Goal: Check status: Check status

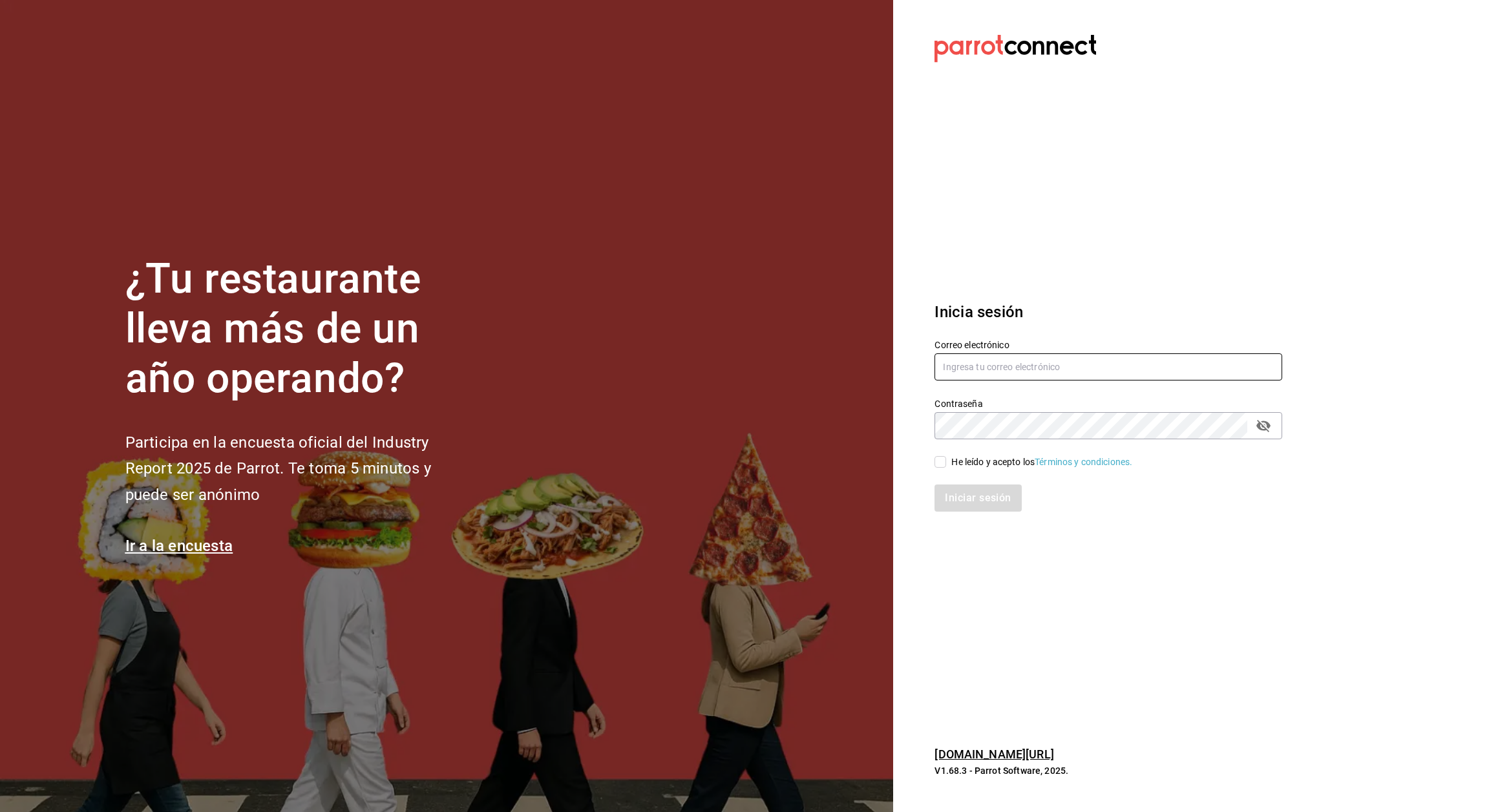
type input "[EMAIL_ADDRESS][DOMAIN_NAME]"
click at [944, 456] on input "He leído y acepto los Términos y condiciones." at bounding box center [940, 461] width 12 height 12
checkbox input "true"
click at [974, 498] on button "Iniciar sesión" at bounding box center [978, 497] width 88 height 27
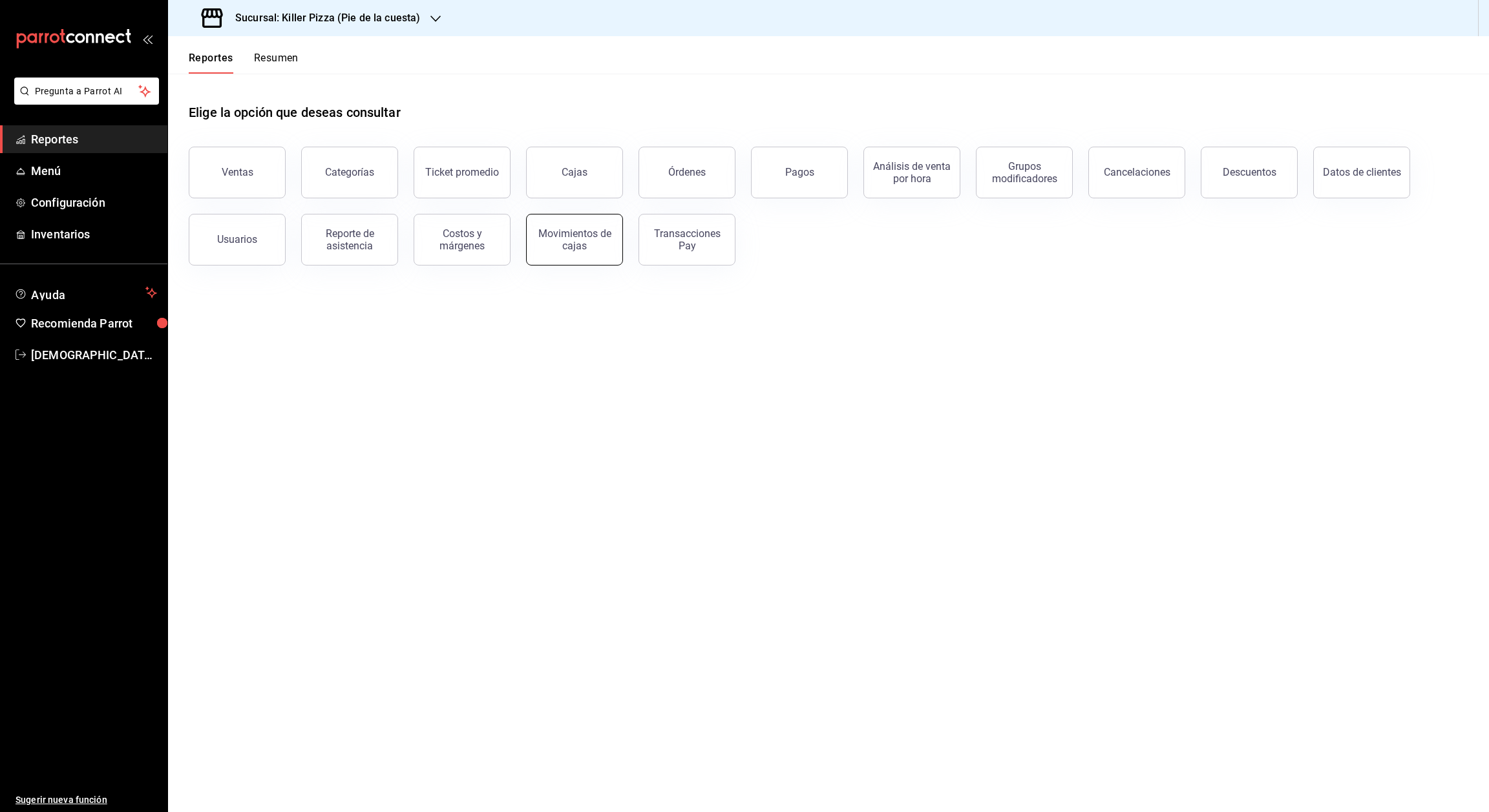
click at [589, 232] on div "Movimientos de cajas" at bounding box center [574, 239] width 80 height 25
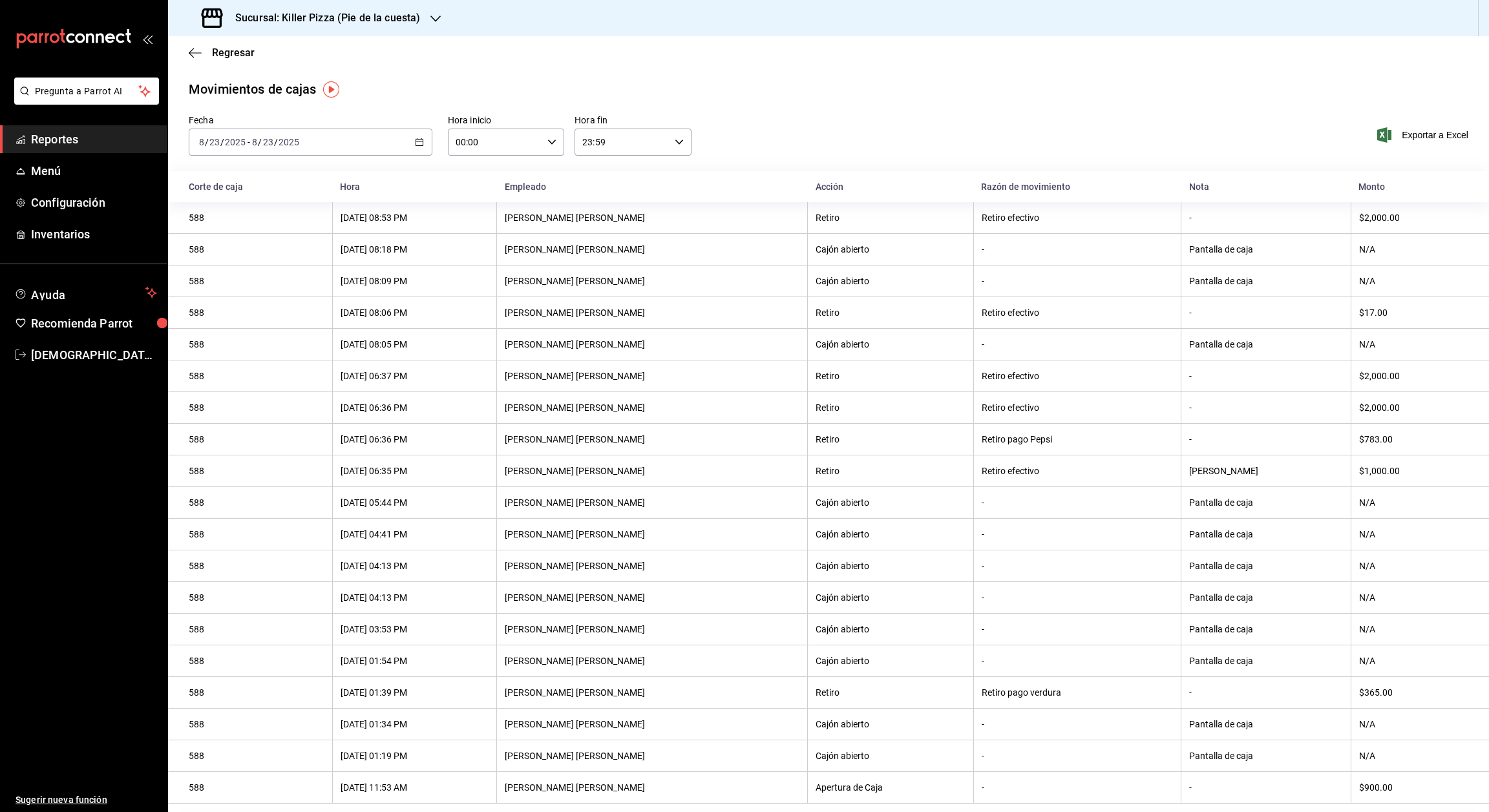
click at [420, 140] on icon "button" at bounding box center [419, 142] width 9 height 9
click at [258, 316] on li "Rango de fechas" at bounding box center [249, 326] width 121 height 29
click at [369, 309] on button "19" at bounding box center [360, 313] width 22 height 23
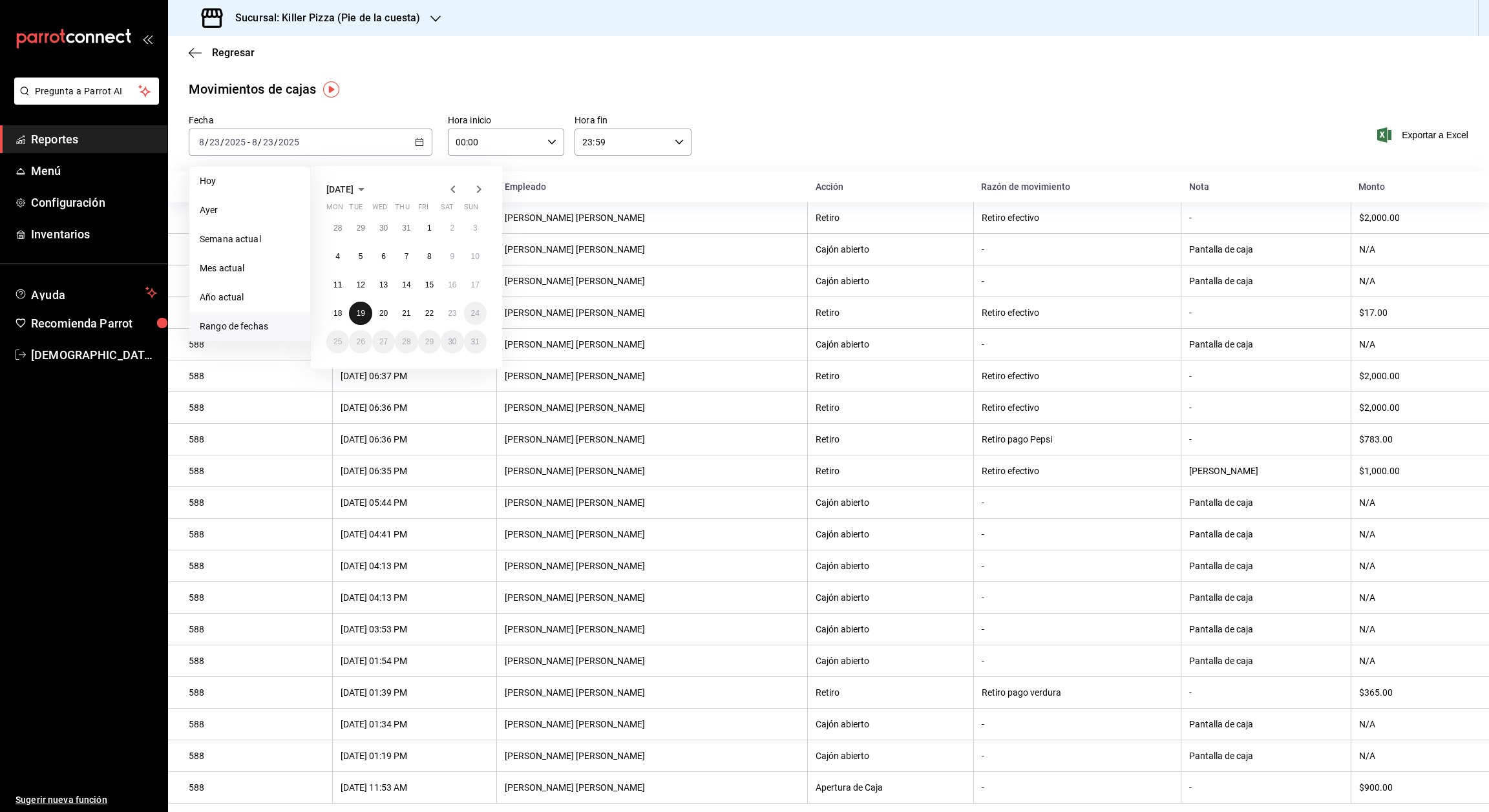
click at [360, 311] on abbr "19" at bounding box center [360, 314] width 8 height 9
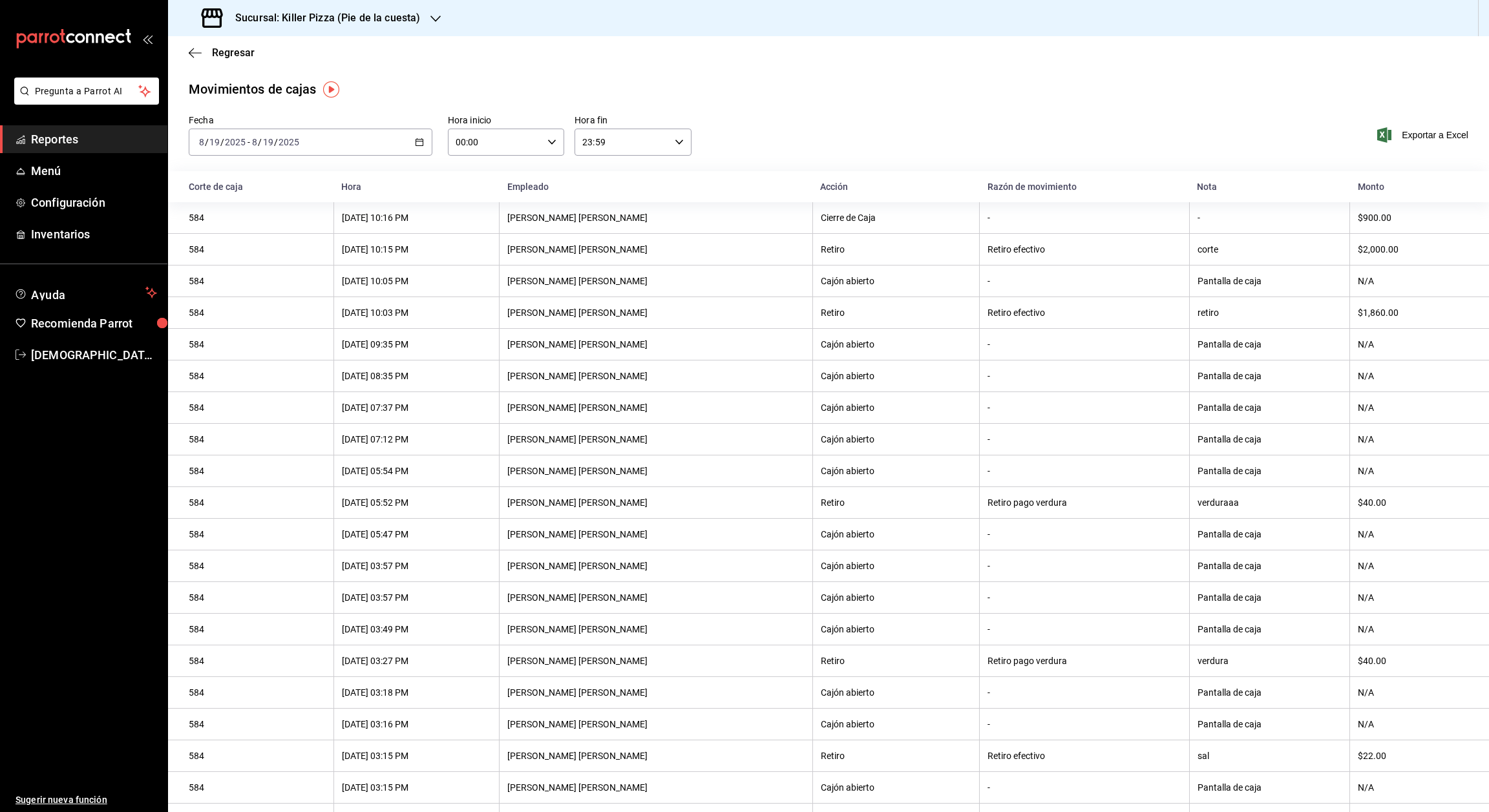
click at [412, 136] on div "2025-08-19 8 / 19 / 2025 - 2025-08-19 8 / 19 / 2025" at bounding box center [310, 141] width 244 height 27
click at [379, 309] on abbr "20" at bounding box center [383, 314] width 8 height 9
click at [379, 310] on abbr "20" at bounding box center [383, 314] width 8 height 9
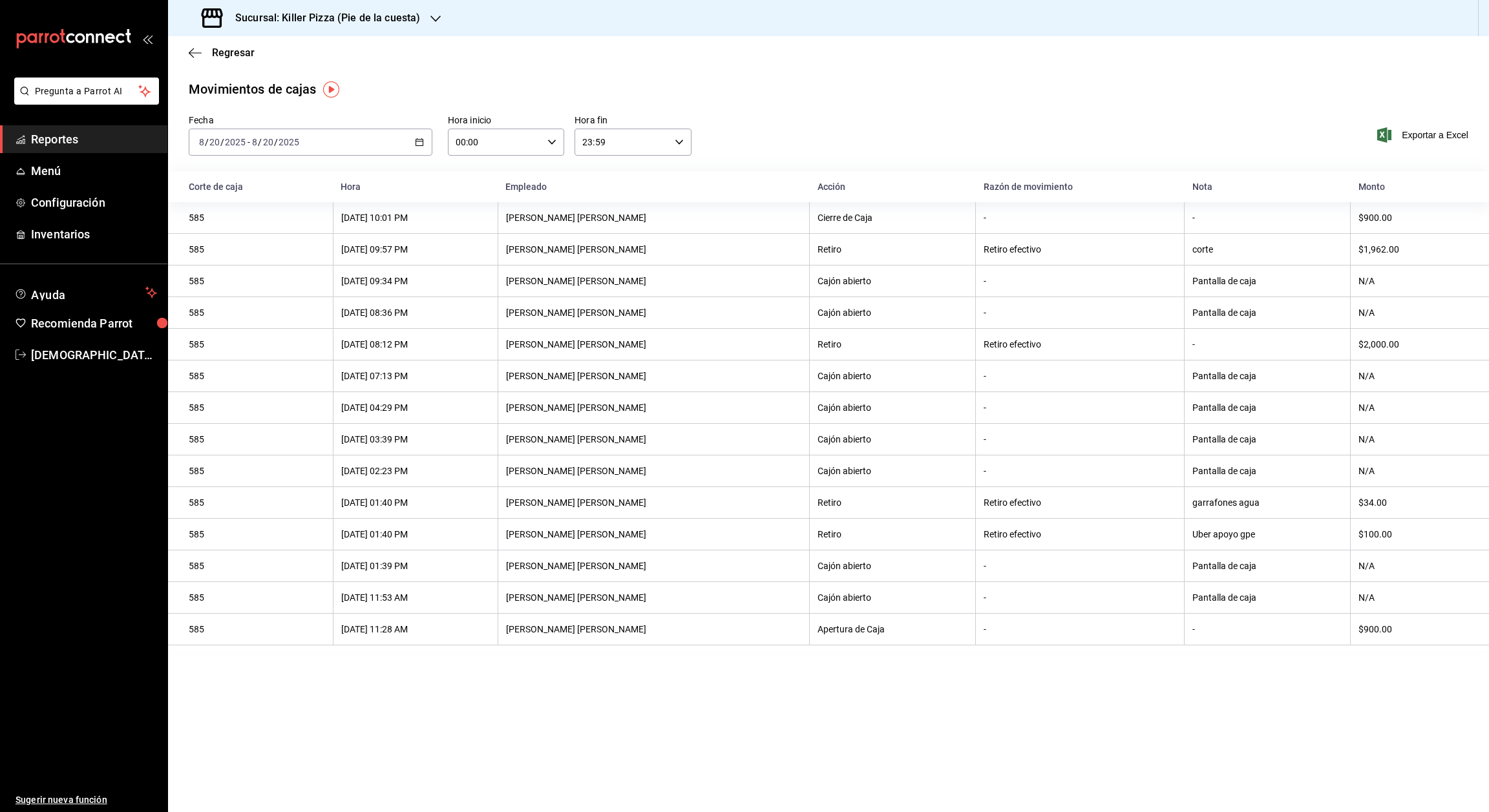
click at [552, 757] on main "Regresar Movimientos de cajas Fecha 2025-08-20 8 / 20 / 2025 - 2025-08-20 8 / 2…" at bounding box center [828, 424] width 1321 height 776
click at [414, 17] on h3 "Sucursal: Killer Pizza (Pie de la cuesta)" at bounding box center [322, 18] width 195 height 16
click at [270, 113] on span "Killer Pizza (El Pueblito)" at bounding box center [226, 113] width 96 height 14
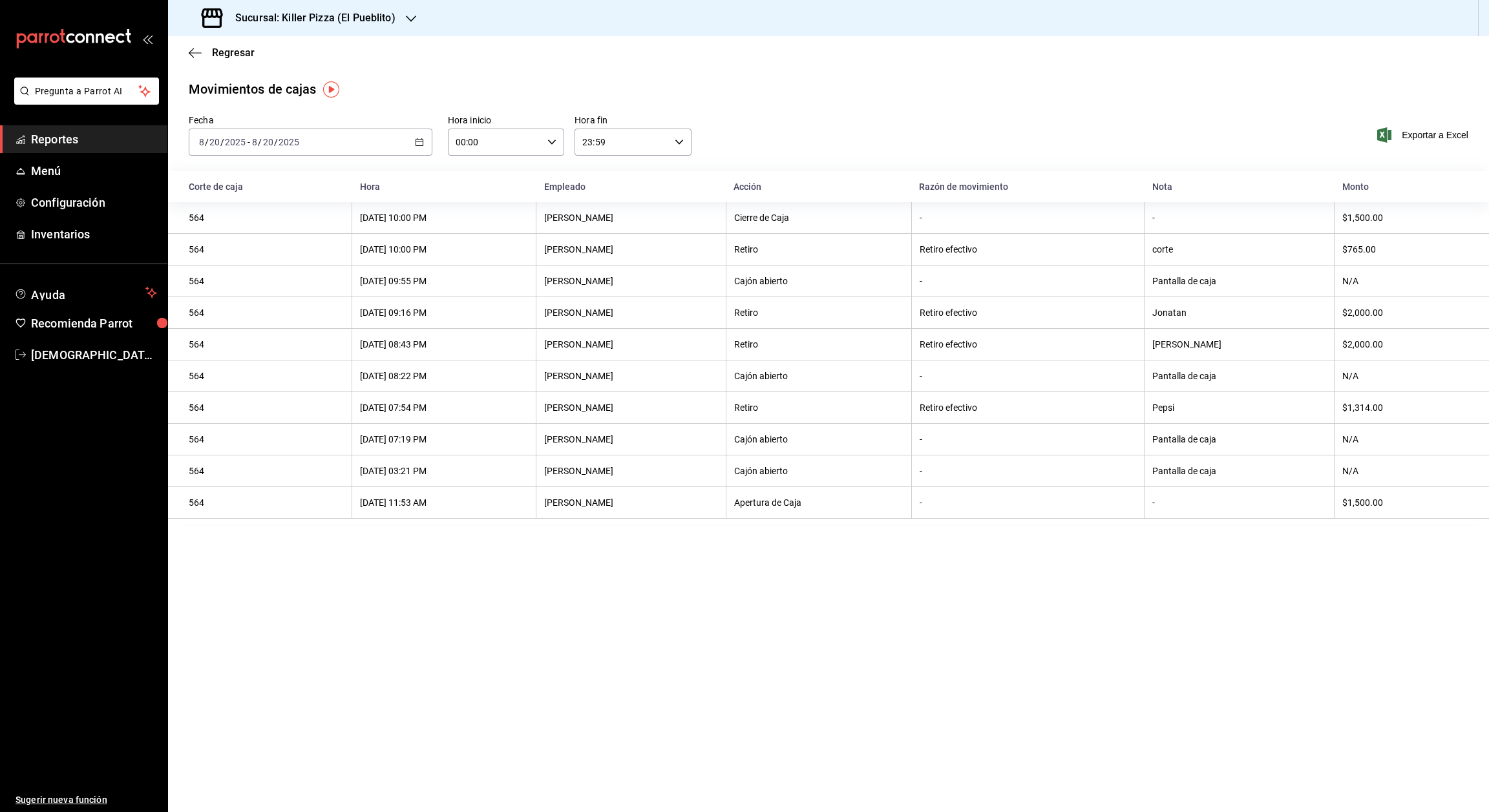
click at [420, 147] on div "2025-08-20 8 / 20 / 2025 - 2025-08-20 8 / 20 / 2025" at bounding box center [310, 141] width 244 height 27
click at [231, 322] on span "Rango de fechas" at bounding box center [249, 326] width 100 height 14
click at [378, 309] on button "20" at bounding box center [383, 313] width 22 height 23
